Goal: Book appointment/travel/reservation

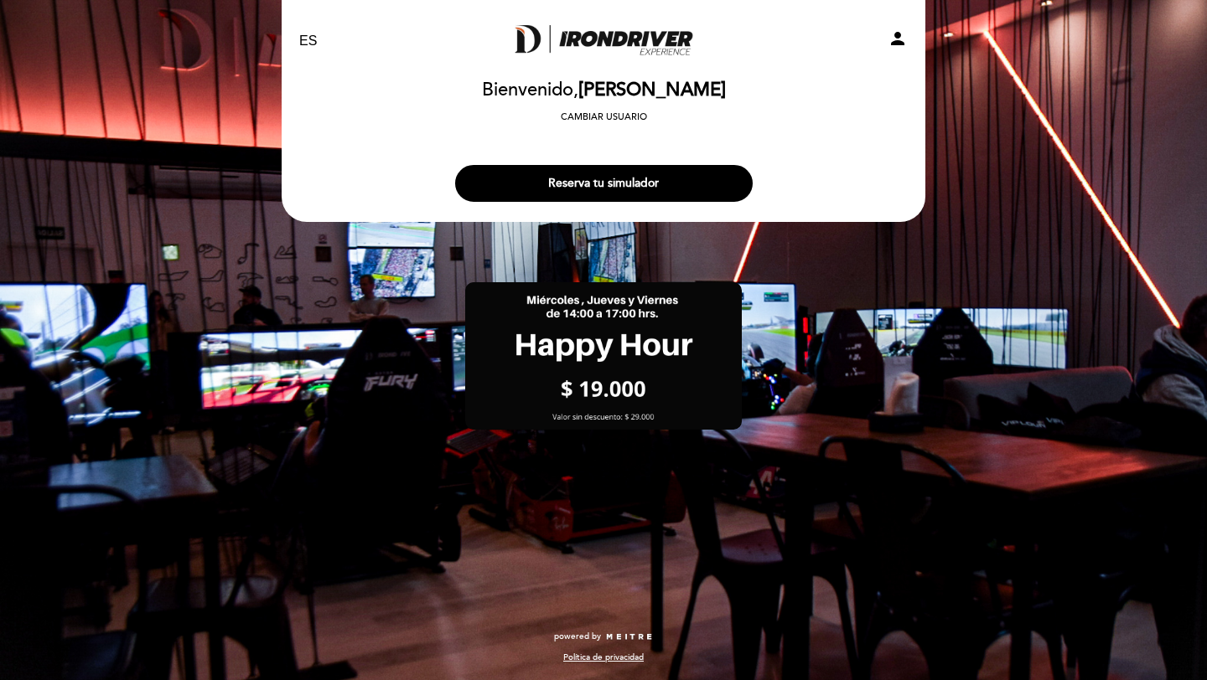
select select "es"
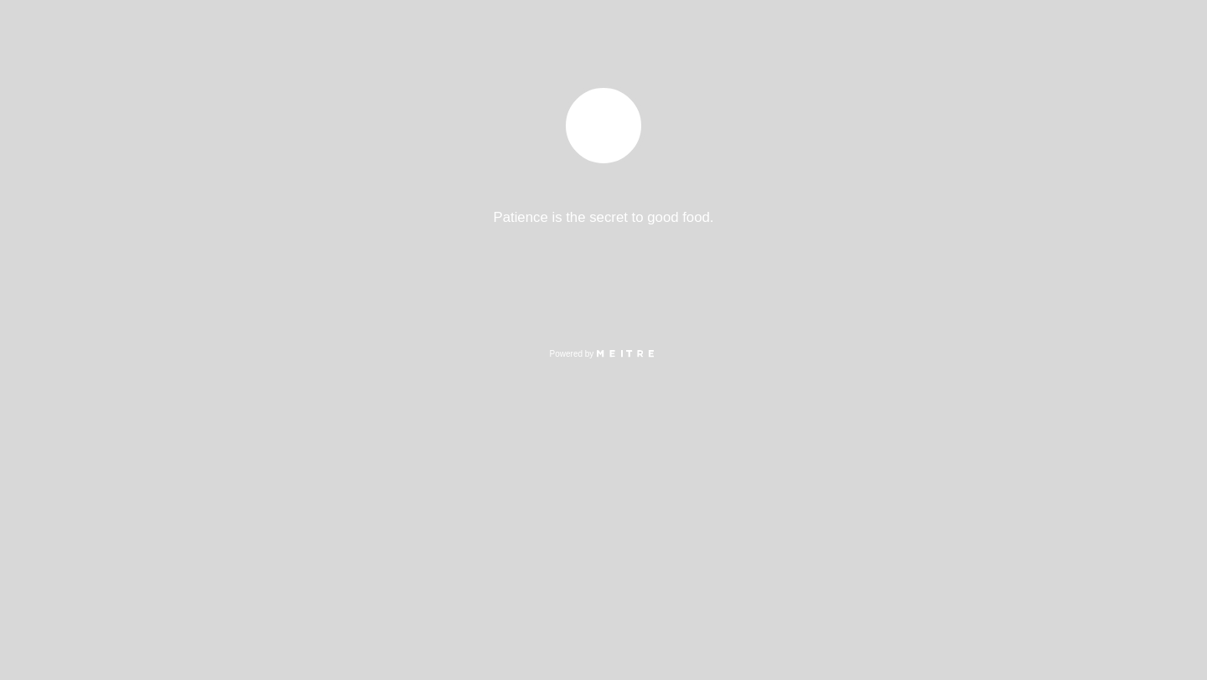
select select "es"
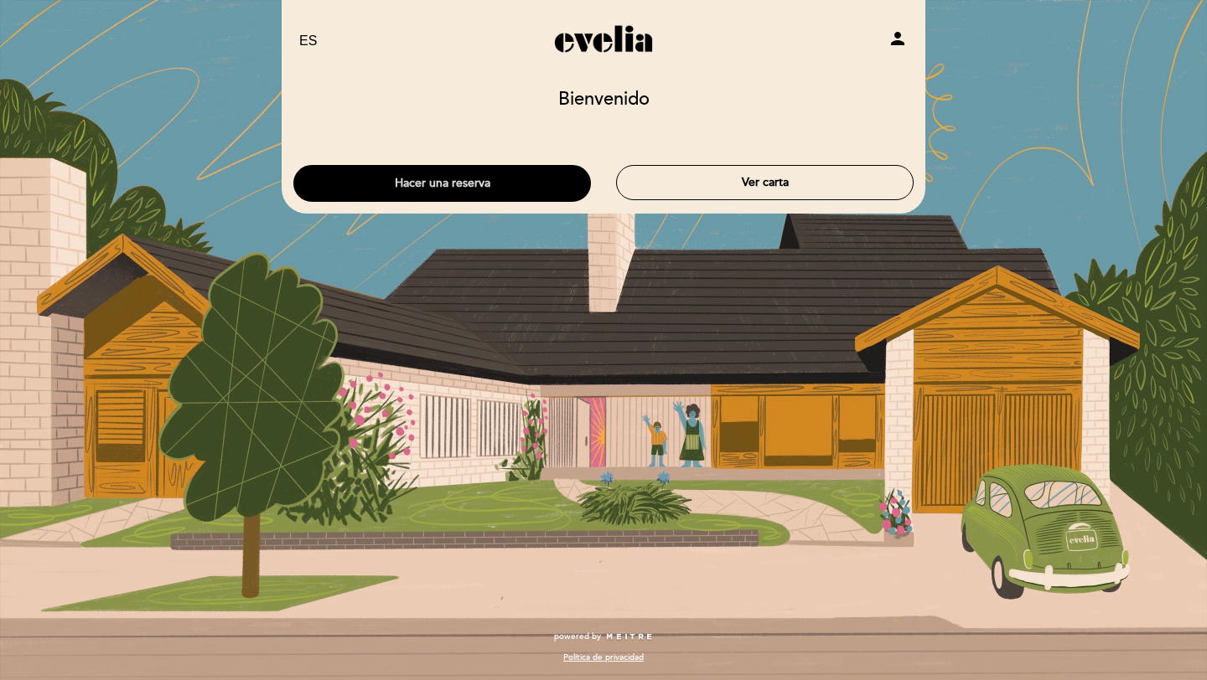
click at [457, 184] on button "Hacer una reserva" at bounding box center [441, 183] width 297 height 37
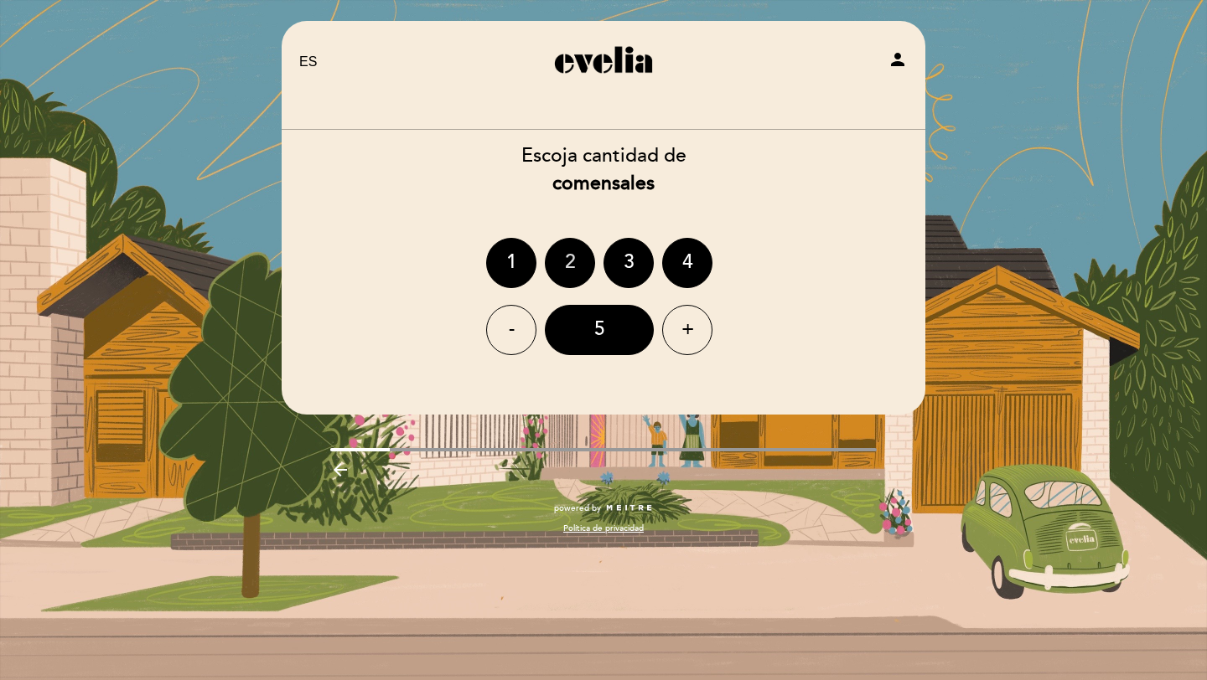
click at [564, 251] on div "2" at bounding box center [570, 263] width 50 height 50
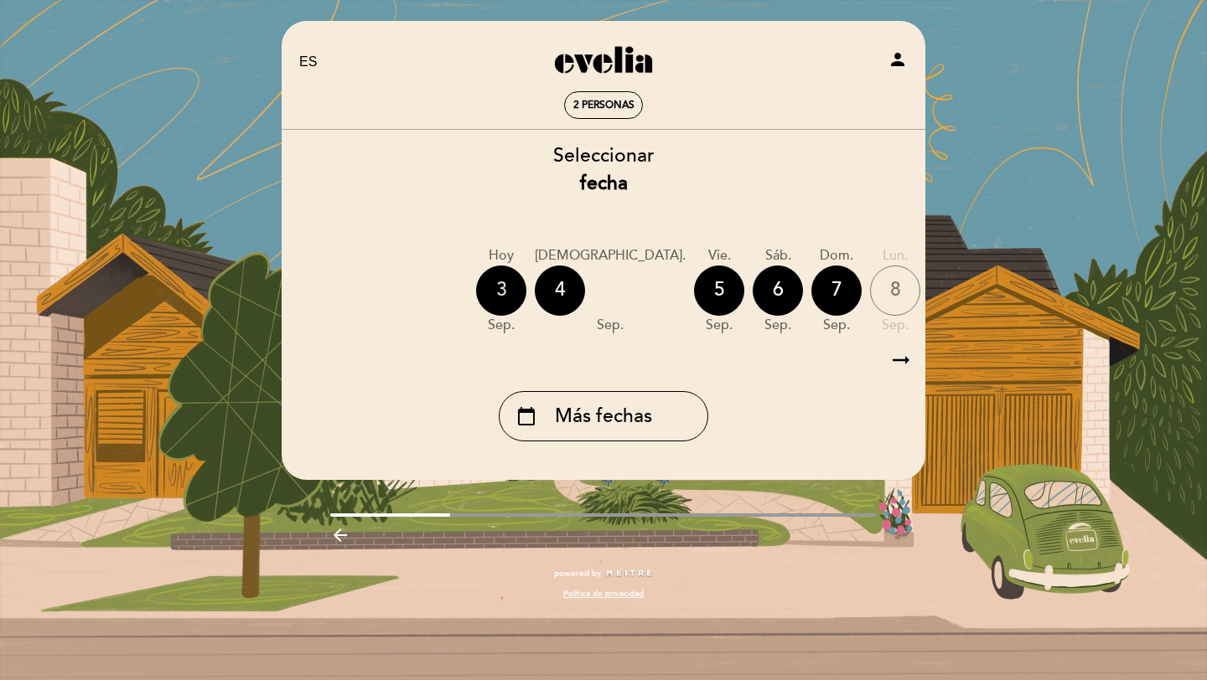
click at [506, 281] on div "3" at bounding box center [501, 291] width 50 height 50
